Goal: Communication & Community: Ask a question

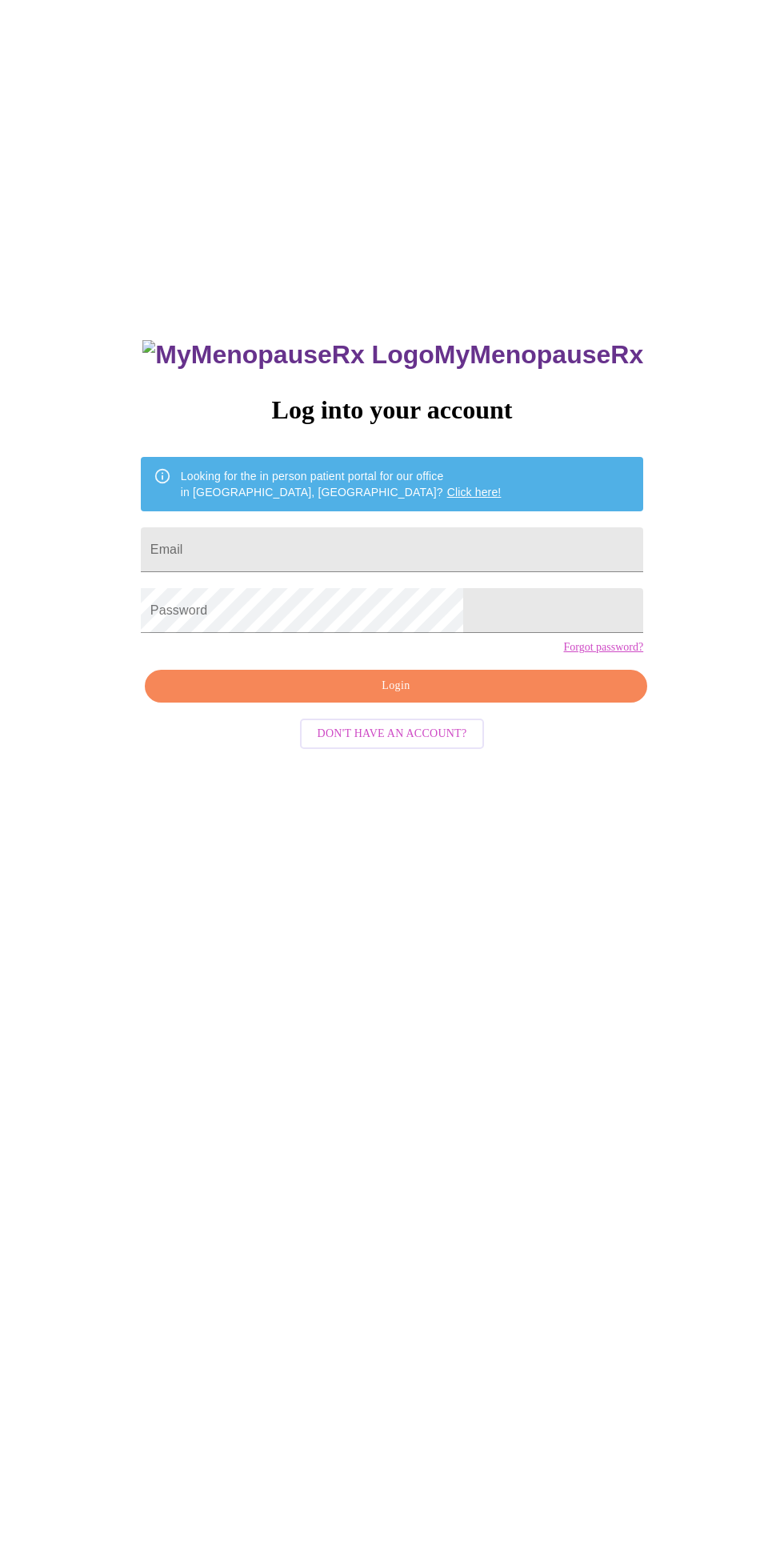
click at [437, 572] on input "Email" at bounding box center [392, 550] width 502 height 45
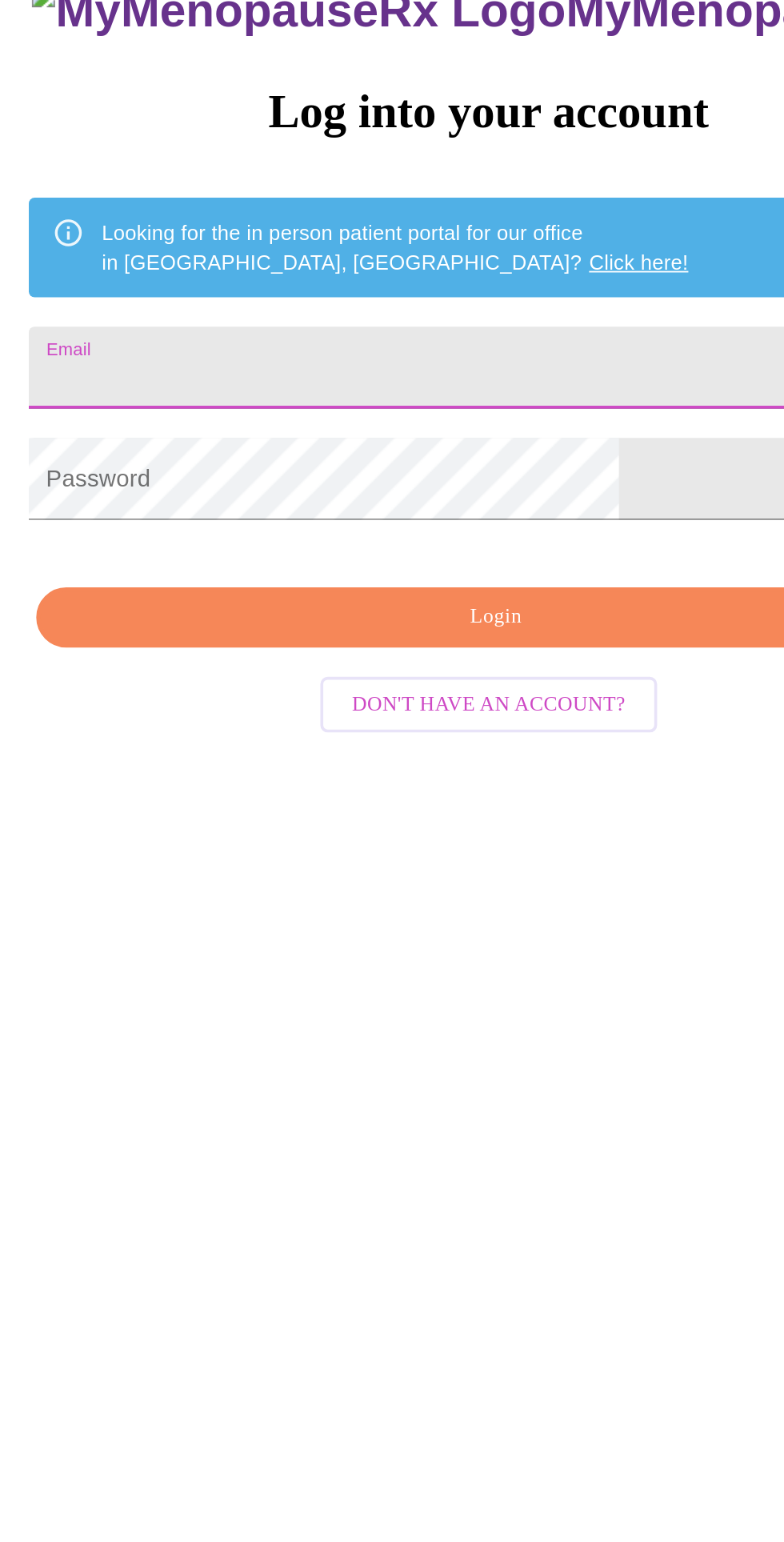
type input "amandalmonahan@gmail.com"
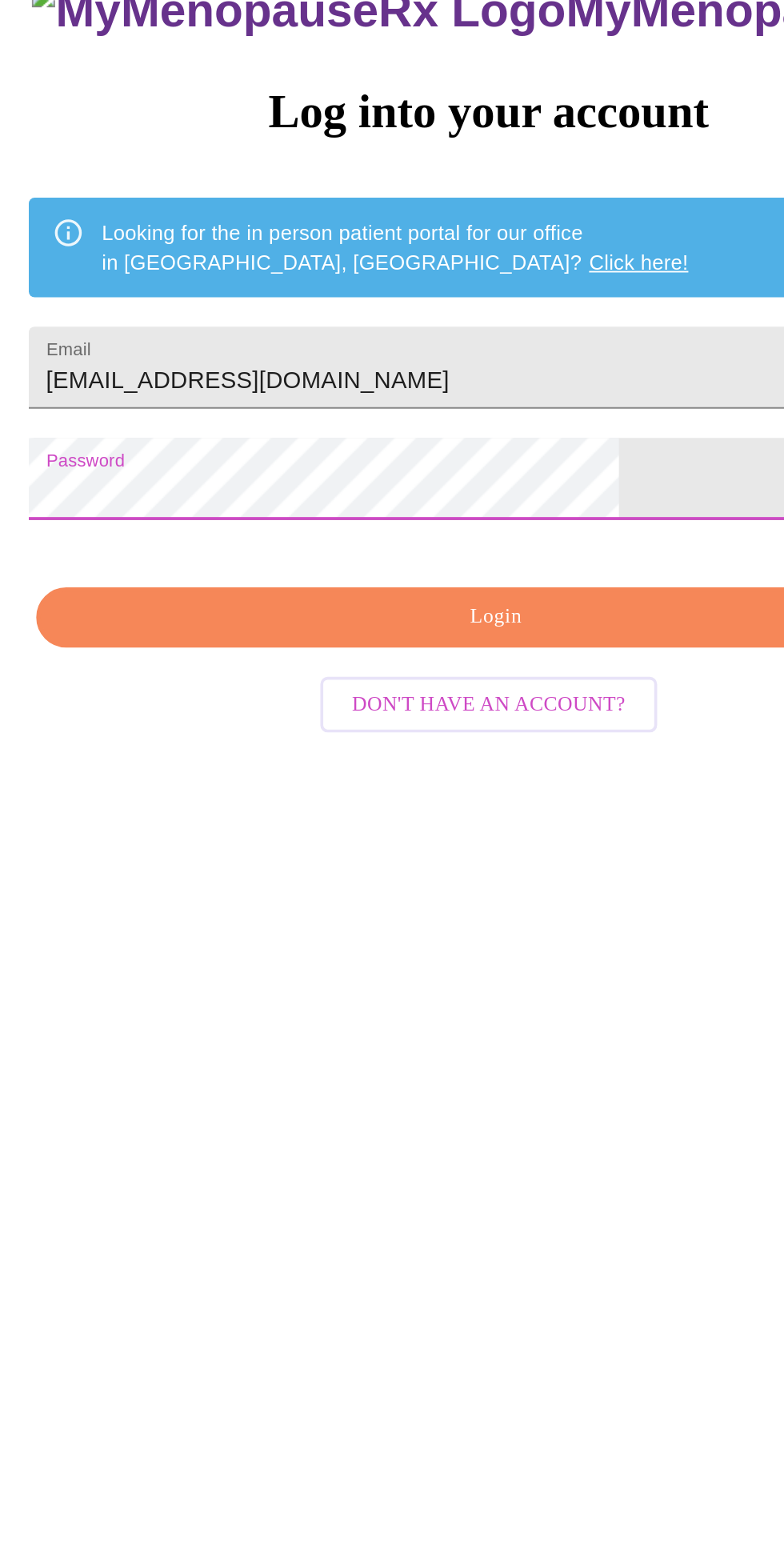
click at [389, 696] on span "Login" at bounding box center [396, 686] width 466 height 20
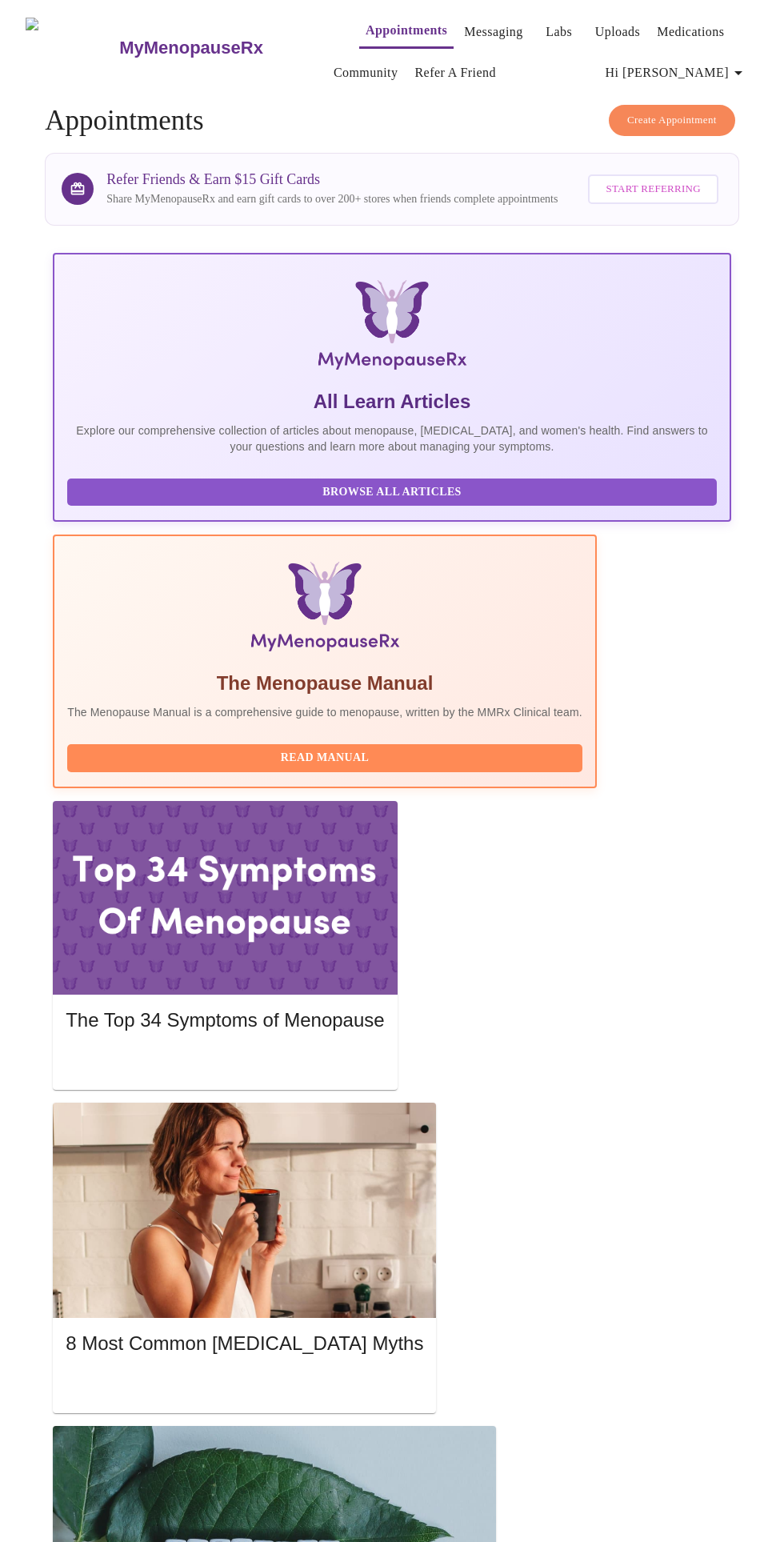
click at [475, 21] on link "Messaging" at bounding box center [493, 32] width 58 height 22
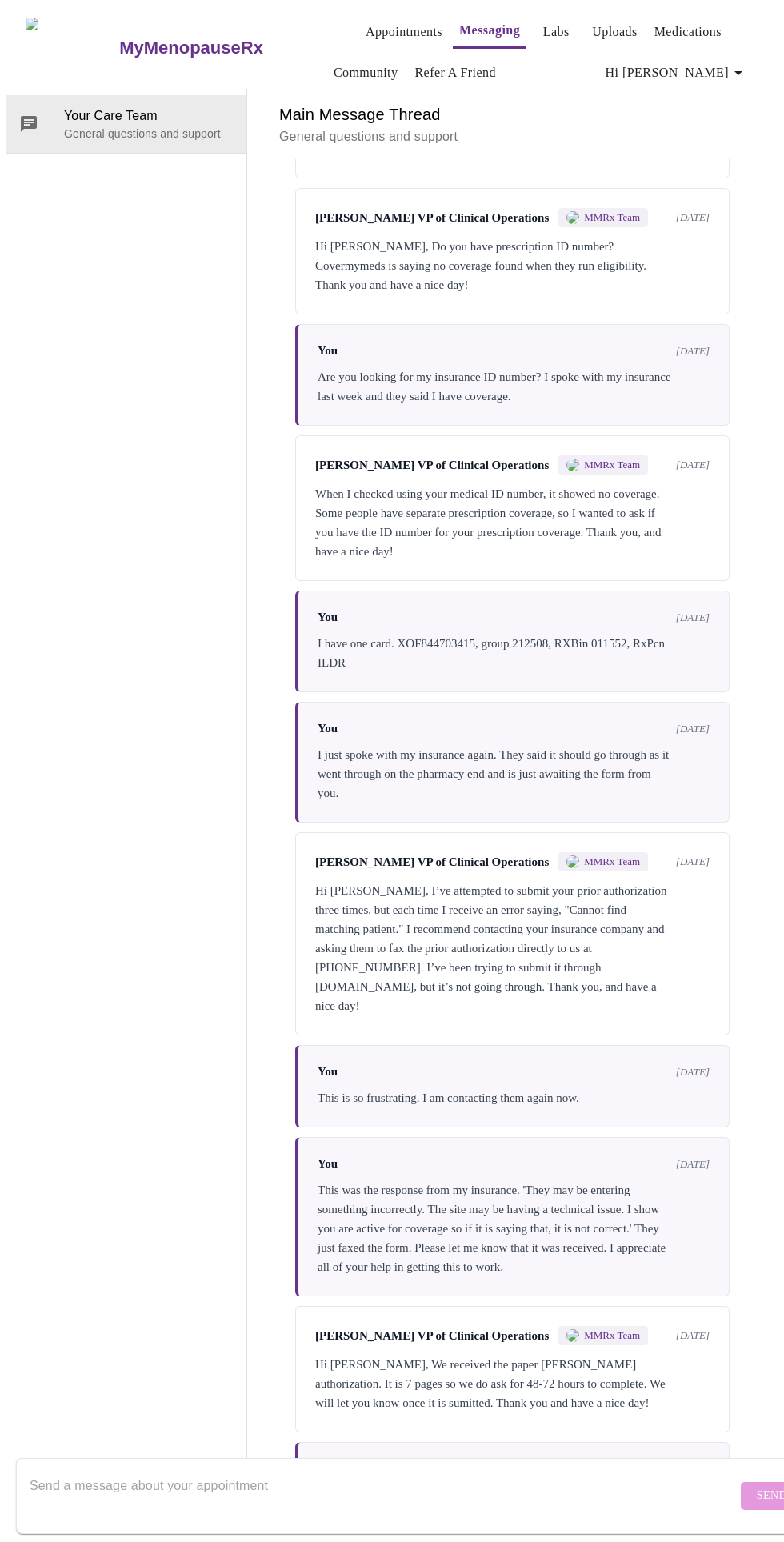
scroll to position [2197, 0]
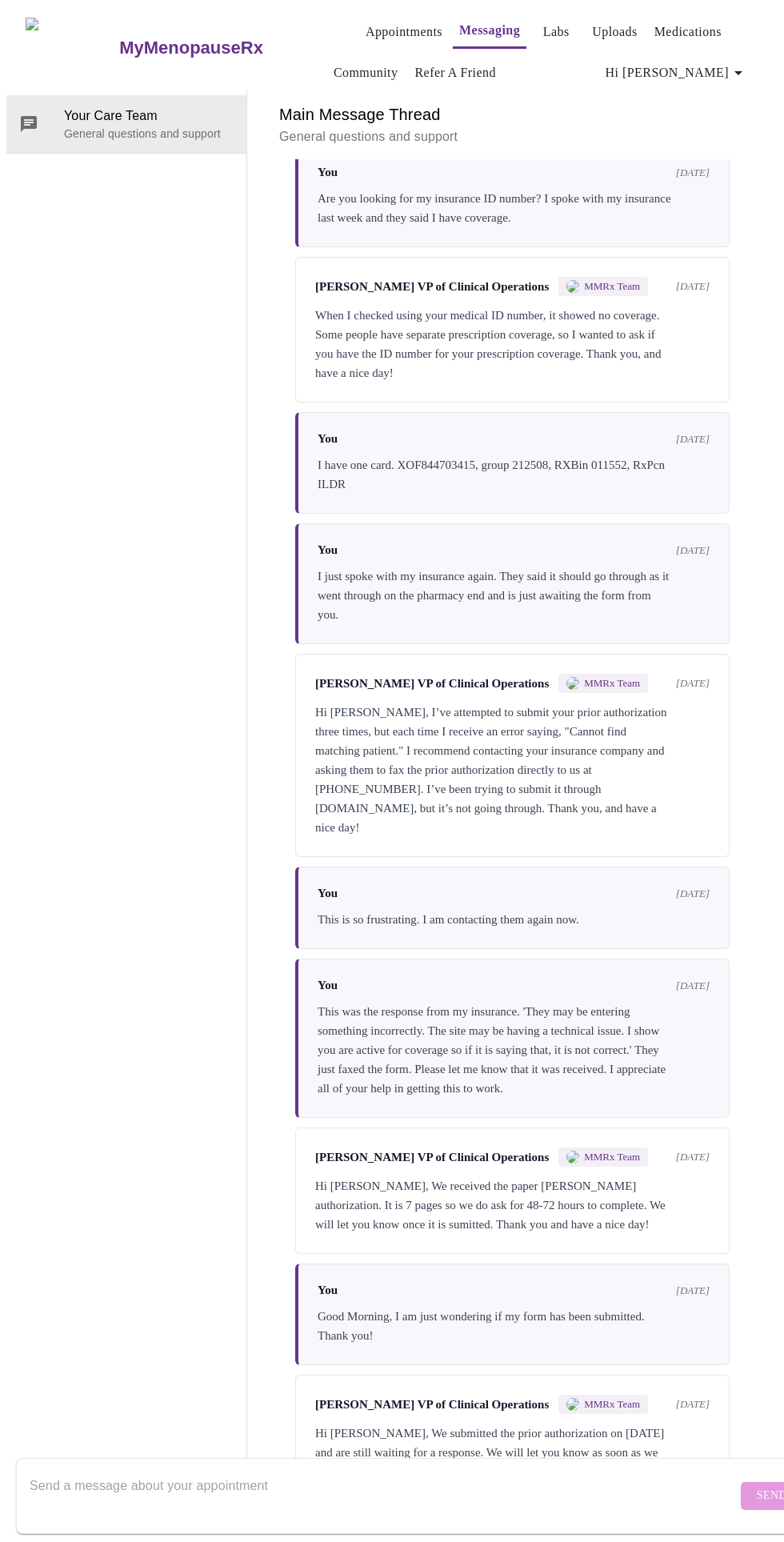
click at [453, 1480] on textarea "Send a message about your appointment" at bounding box center [384, 1495] width 708 height 52
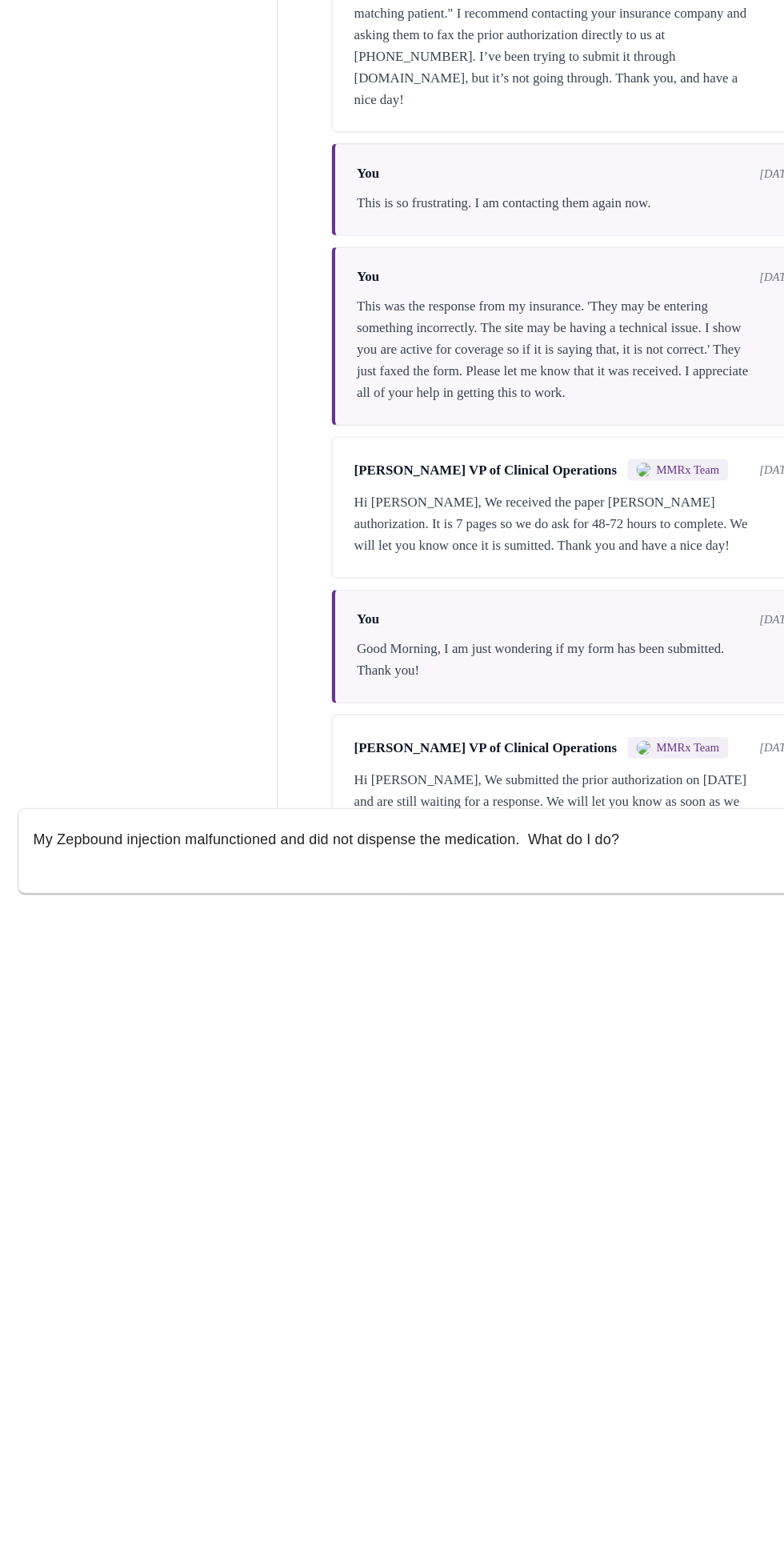
scroll to position [82, 0]
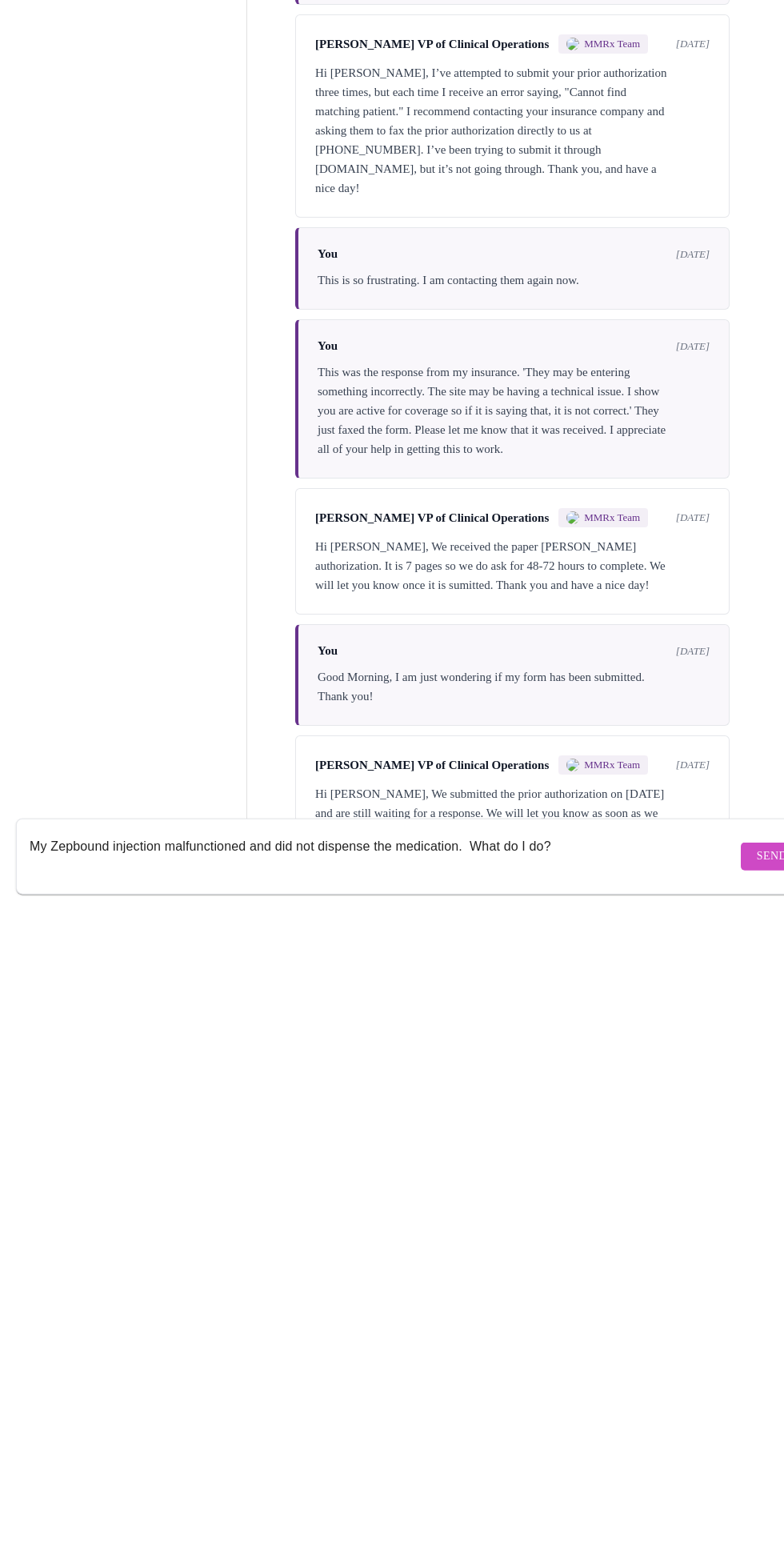
click at [75, 1472] on textarea "My Zepbound injection malfunctioned and did not dispense the medication. What d…" at bounding box center [384, 1495] width 708 height 52
type textarea "My Zepbound injection malfunctioned and did not dispense the medication. What d…"
click at [757, 1486] on span "Send" at bounding box center [772, 1496] width 31 height 20
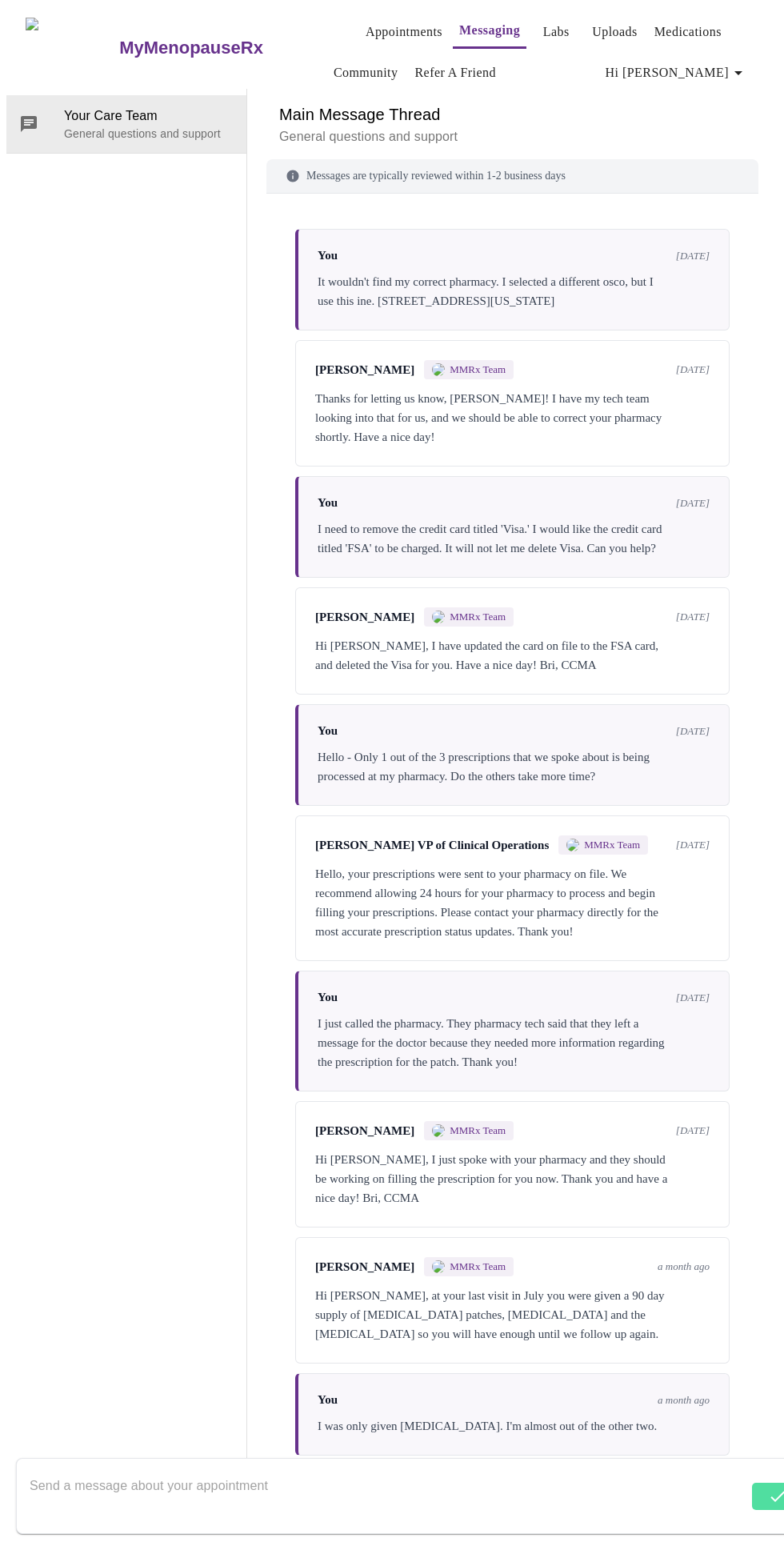
scroll to position [0, 0]
